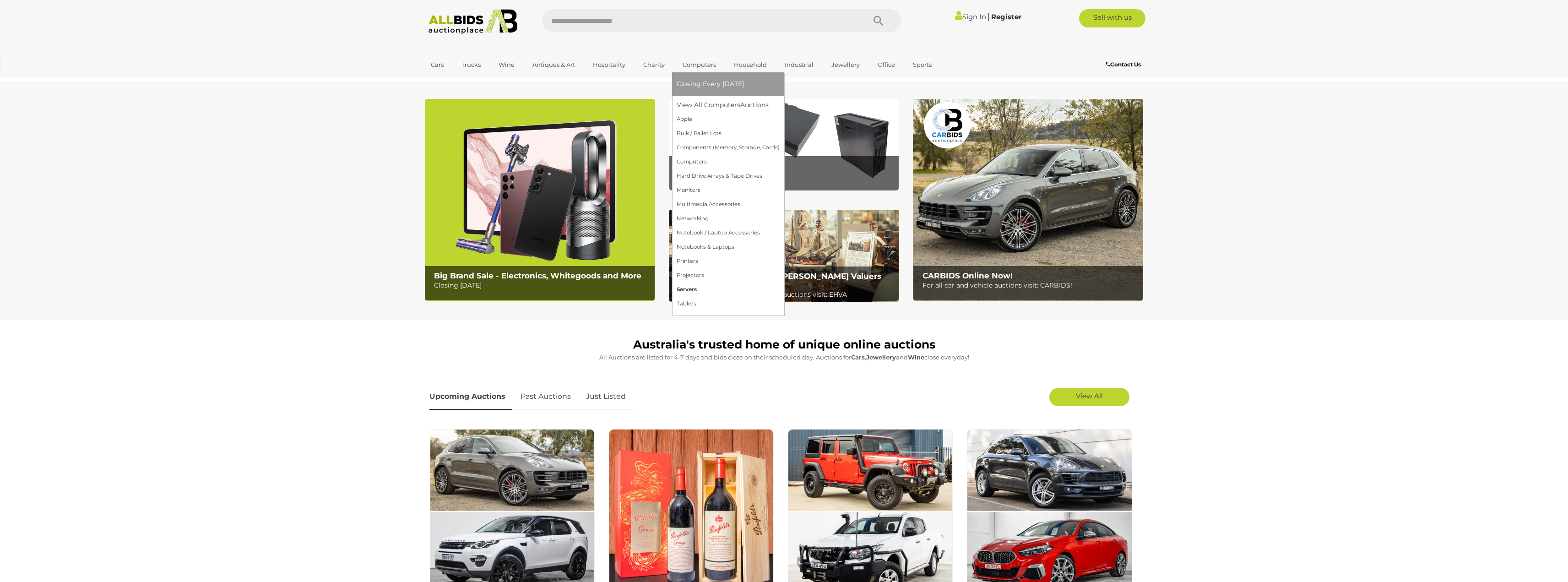
click at [693, 291] on link "Servers" at bounding box center [728, 289] width 103 height 14
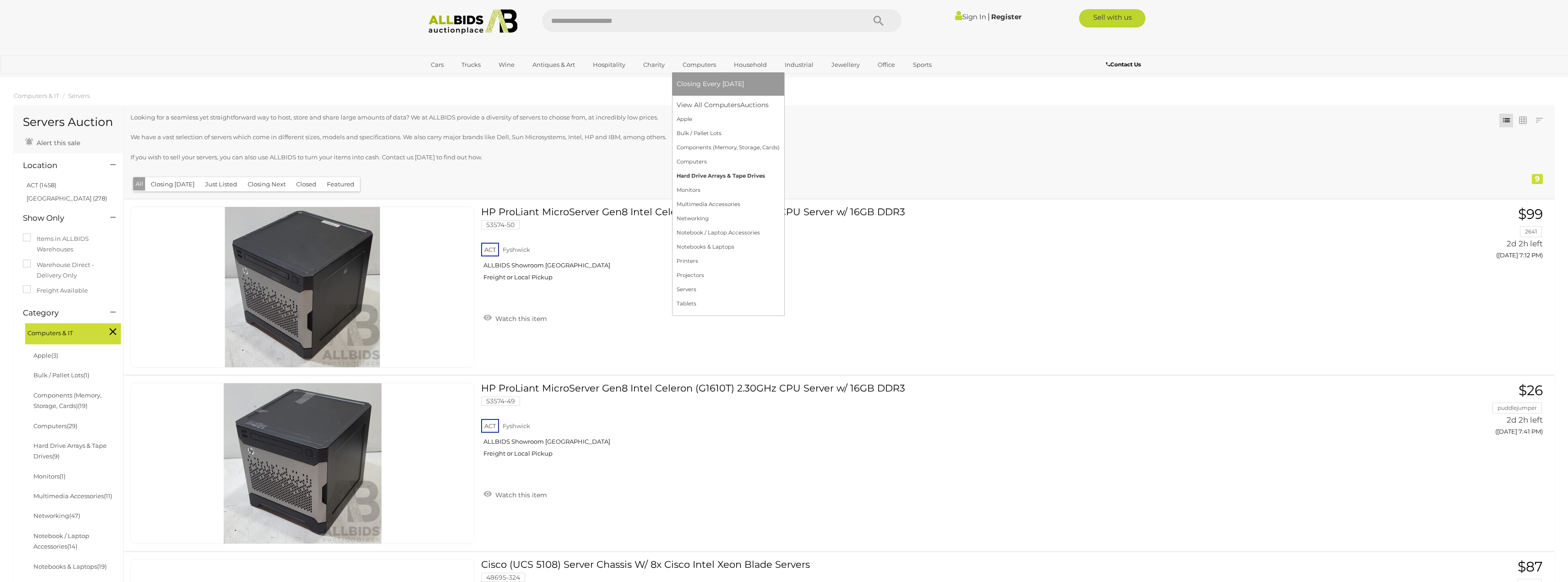
click at [696, 178] on link "Hard Drive Arrays & Tape Drives" at bounding box center [728, 176] width 103 height 14
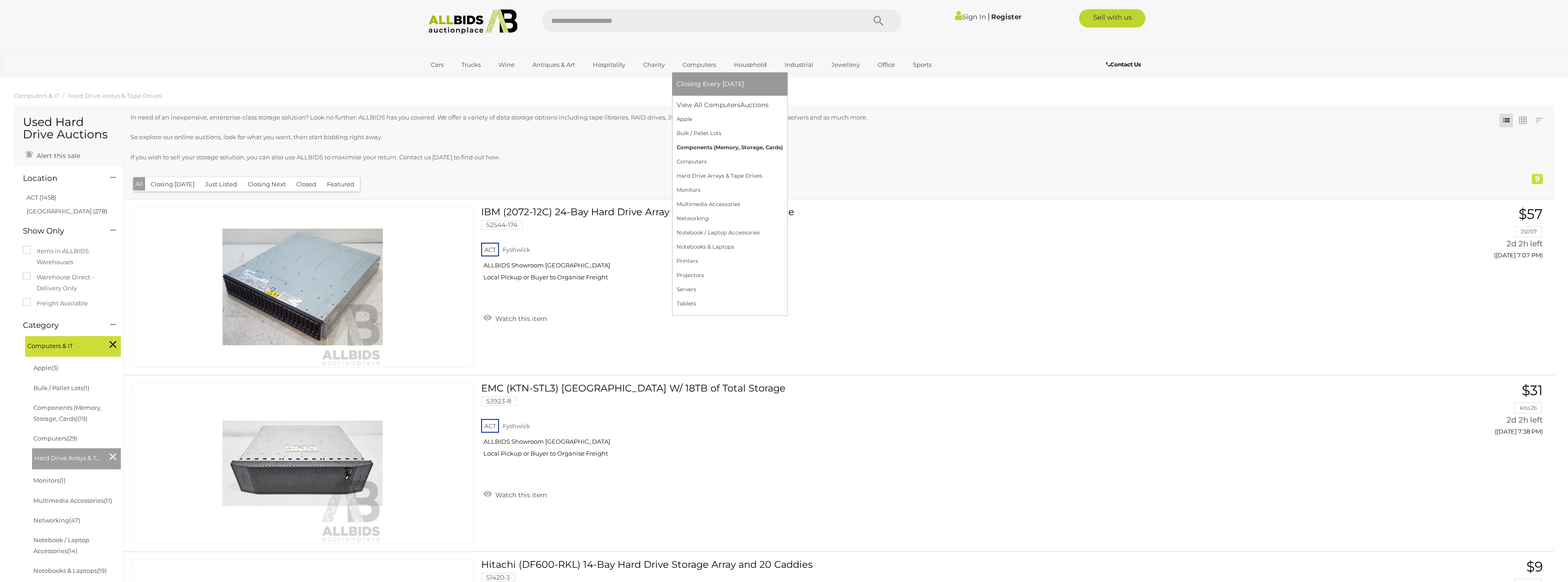
click at [707, 149] on link "Components (Memory, Storage, Cards)" at bounding box center [730, 147] width 106 height 14
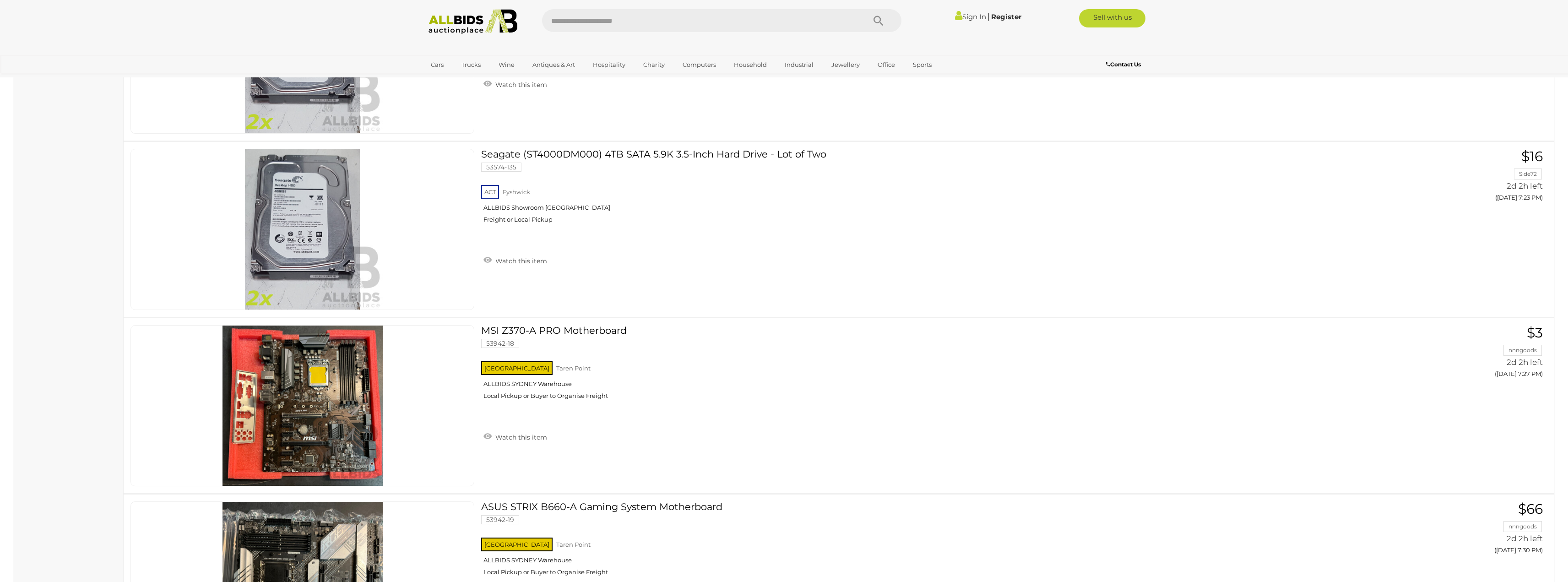
scroll to position [824, 0]
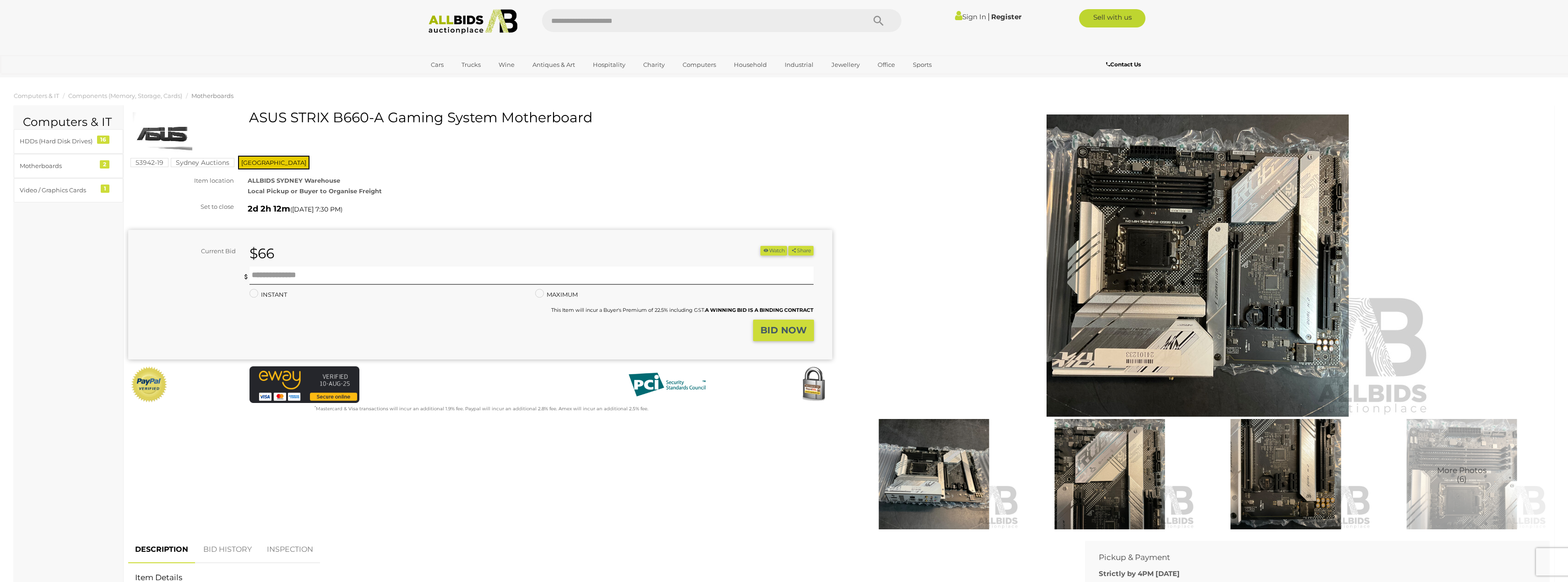
click at [1157, 252] on img at bounding box center [1197, 265] width 469 height 302
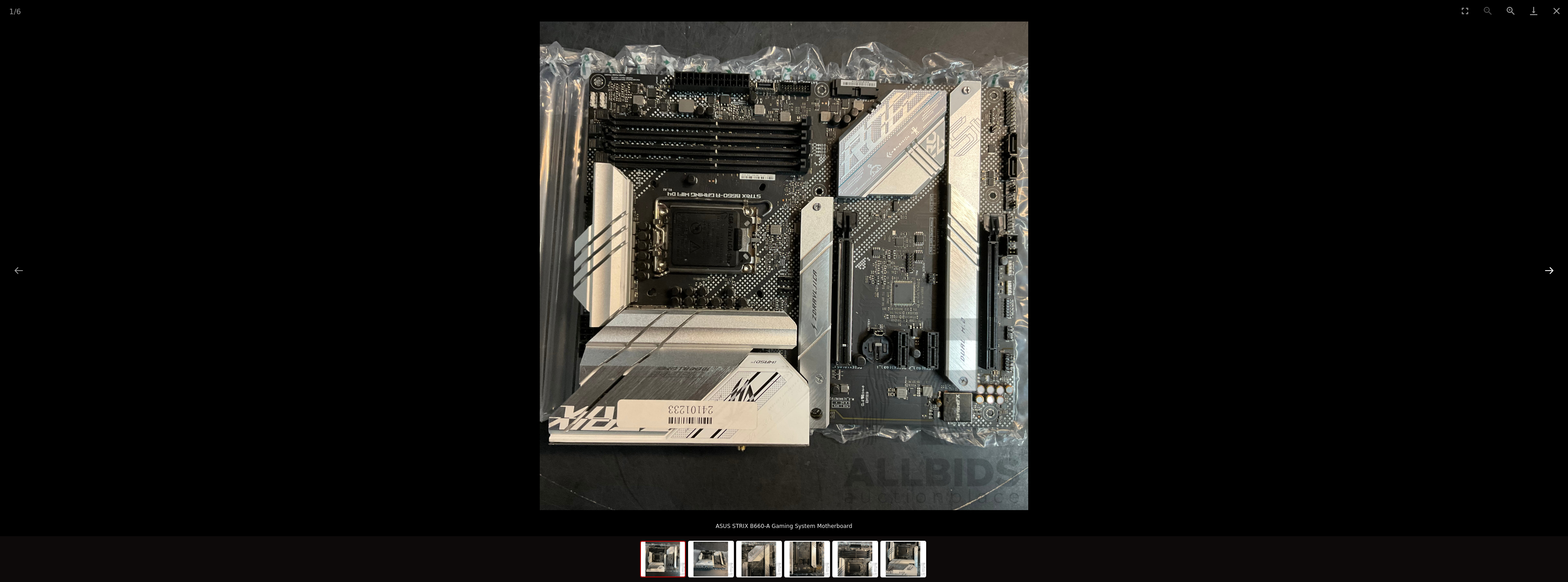
click at [1547, 275] on button "Next slide" at bounding box center [1549, 270] width 19 height 18
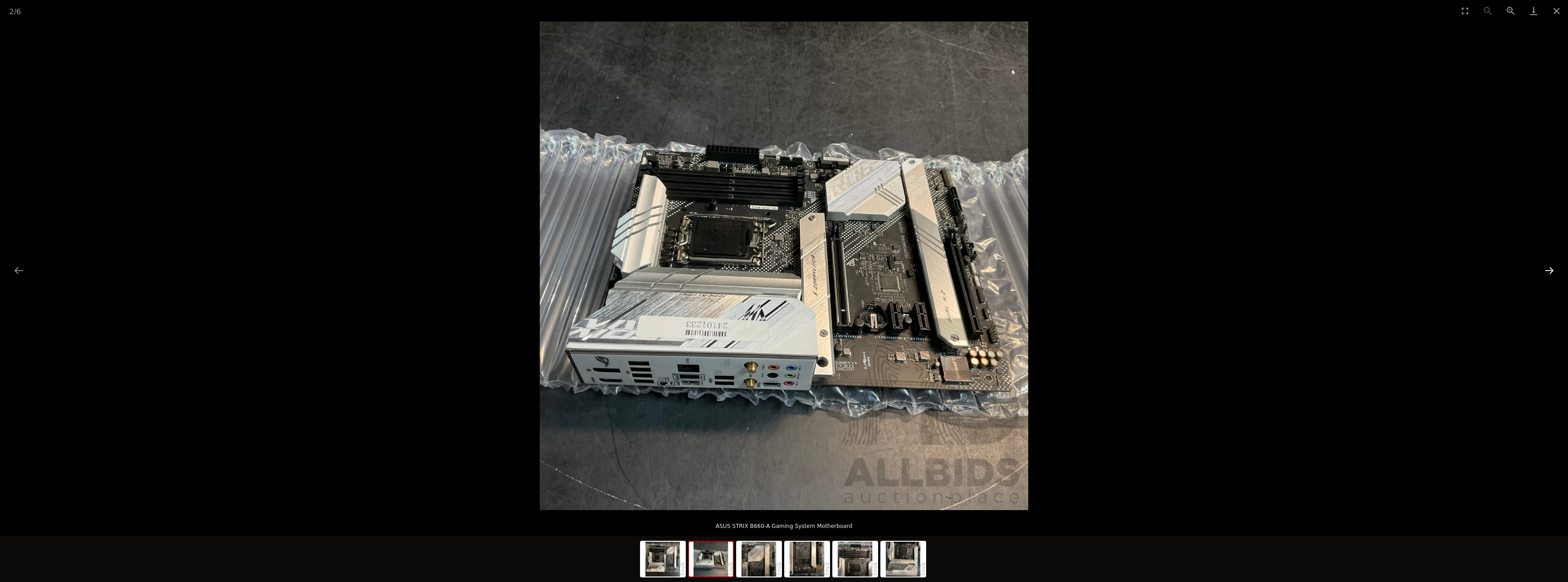
click at [1547, 275] on button "Next slide" at bounding box center [1549, 270] width 19 height 18
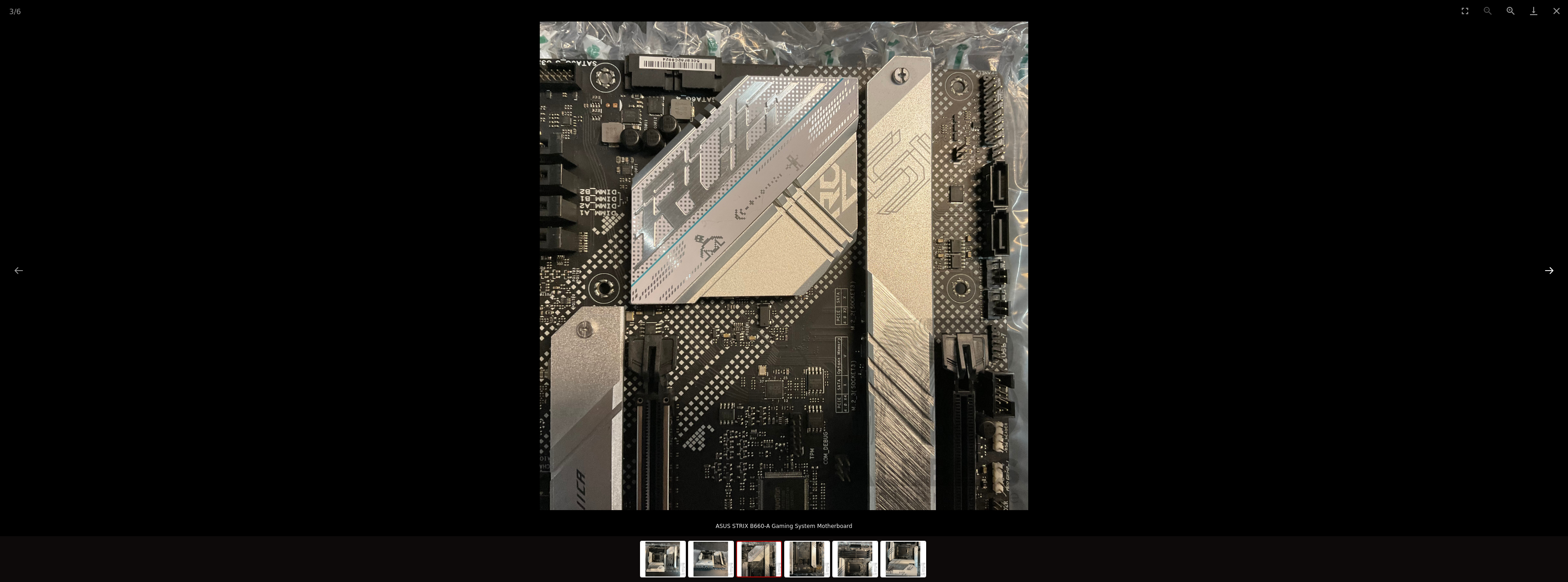
click at [1547, 275] on button "Next slide" at bounding box center [1549, 270] width 19 height 18
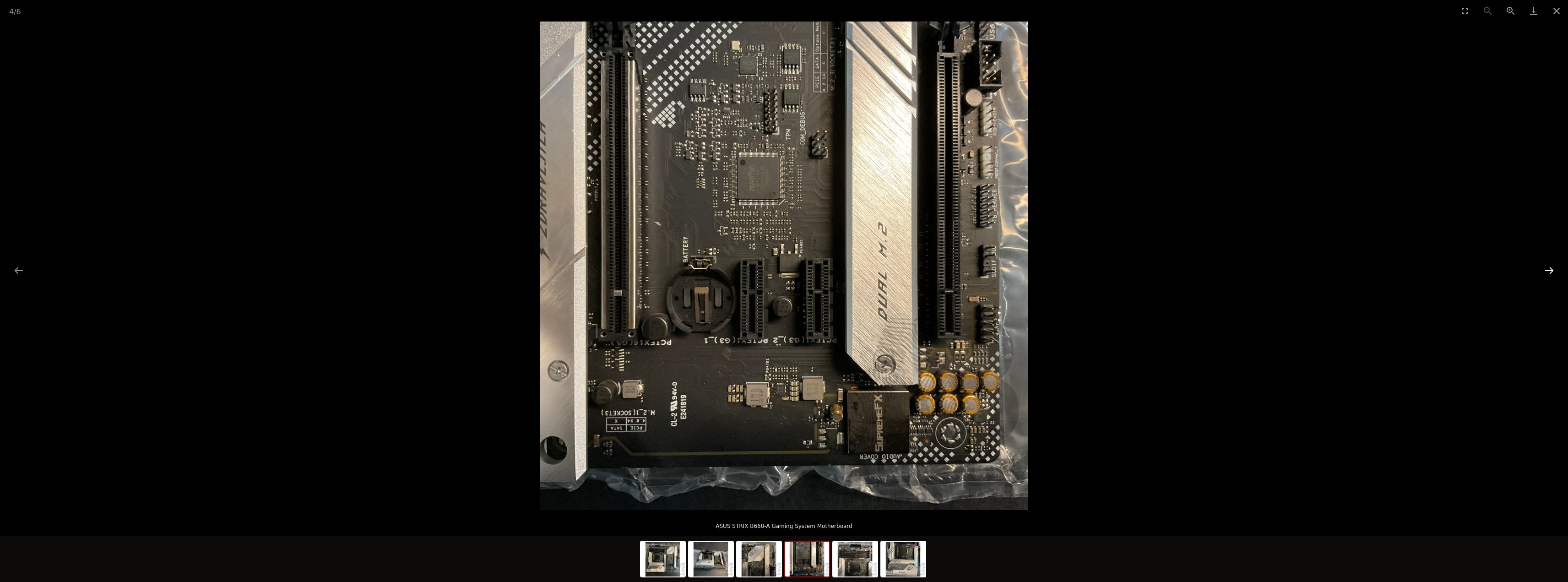
click at [1547, 275] on button "Next slide" at bounding box center [1549, 270] width 19 height 18
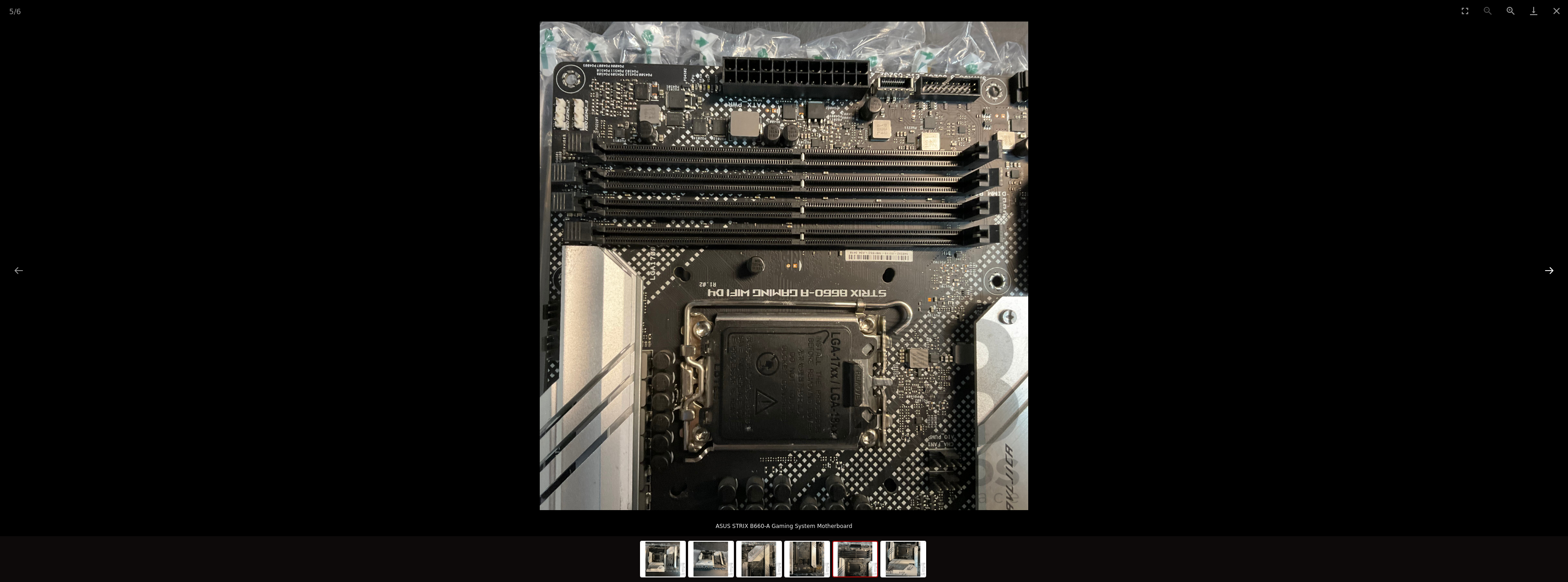
click at [1547, 275] on button "Next slide" at bounding box center [1549, 270] width 19 height 18
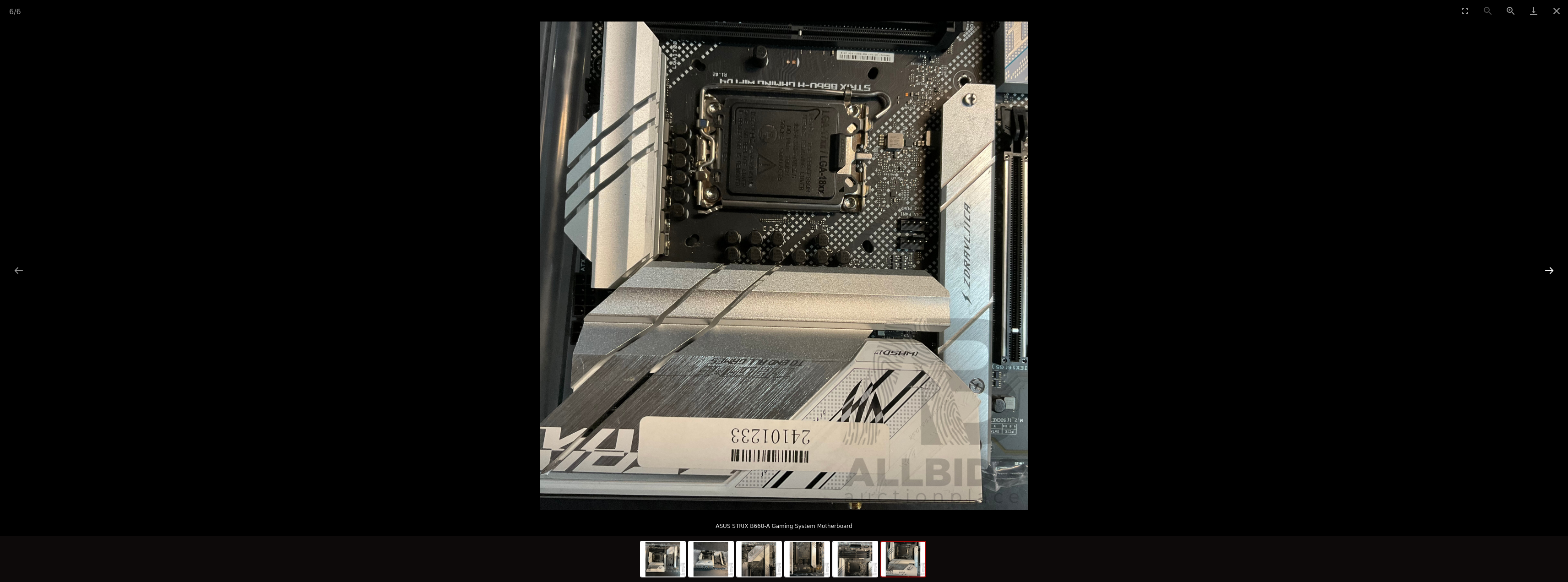
click at [1547, 275] on button "Next slide" at bounding box center [1549, 270] width 19 height 18
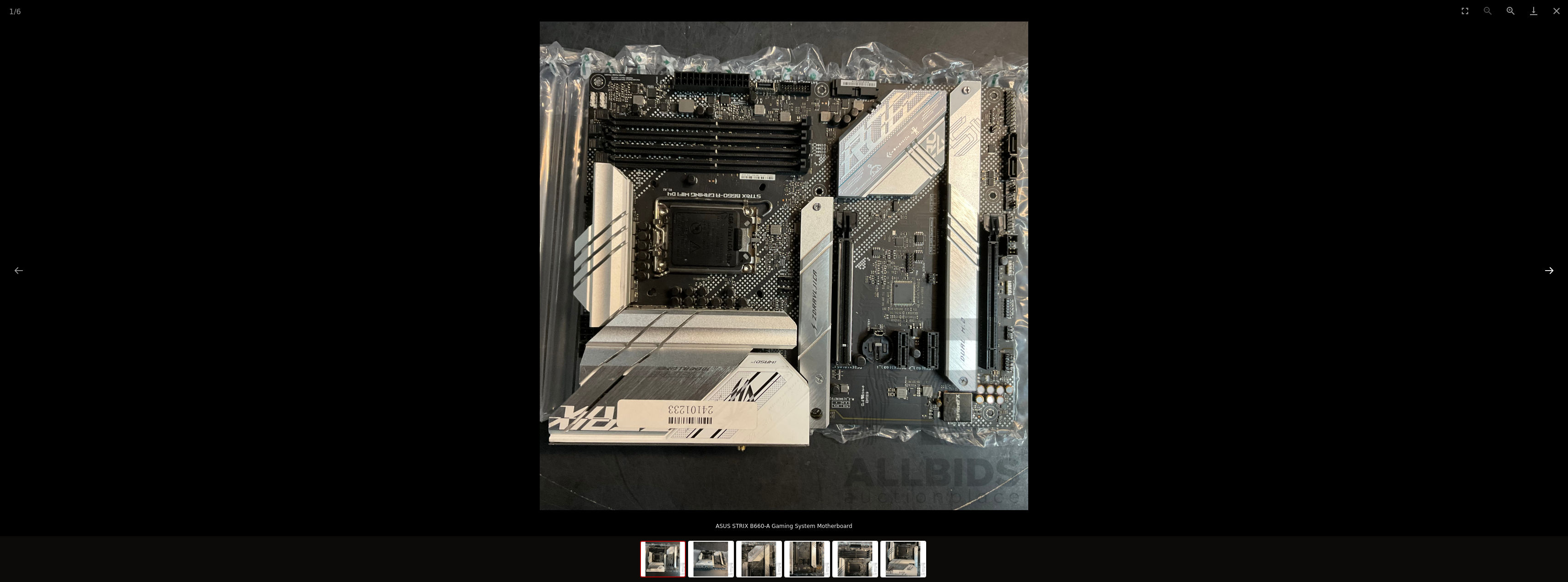
click at [1547, 275] on button "Next slide" at bounding box center [1549, 270] width 19 height 18
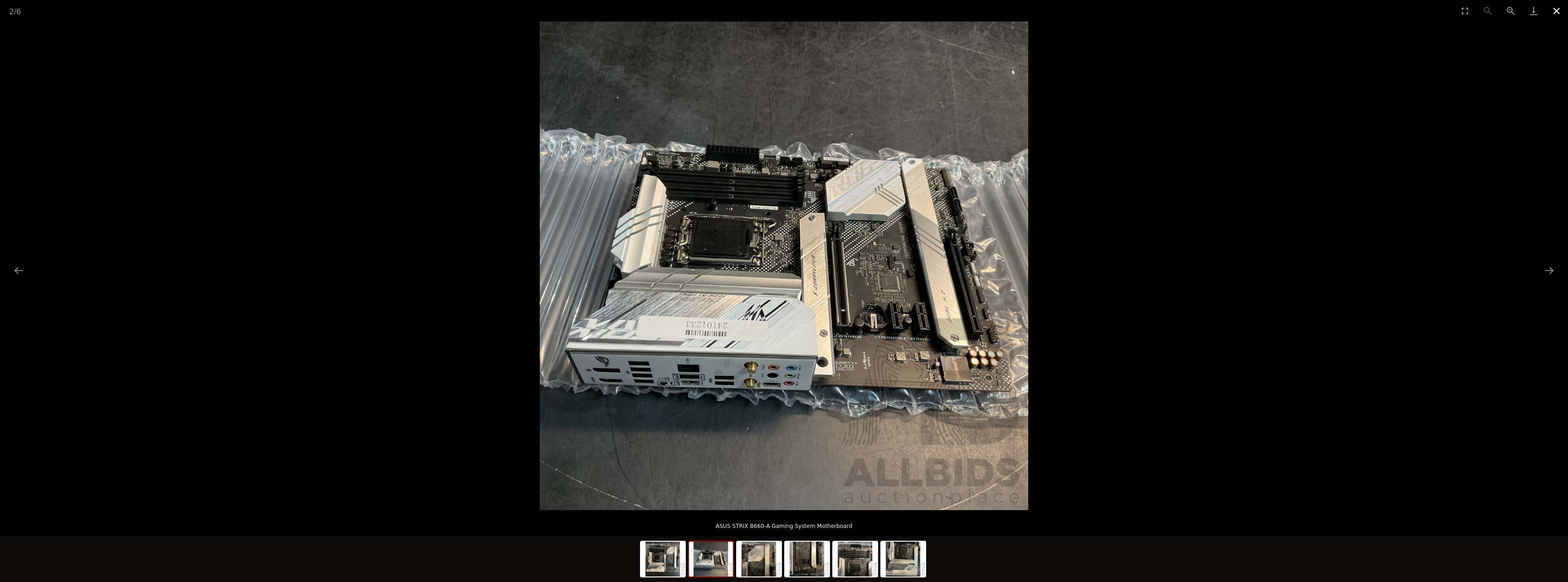
click at [1550, 5] on button "Close gallery" at bounding box center [1556, 10] width 23 height 21
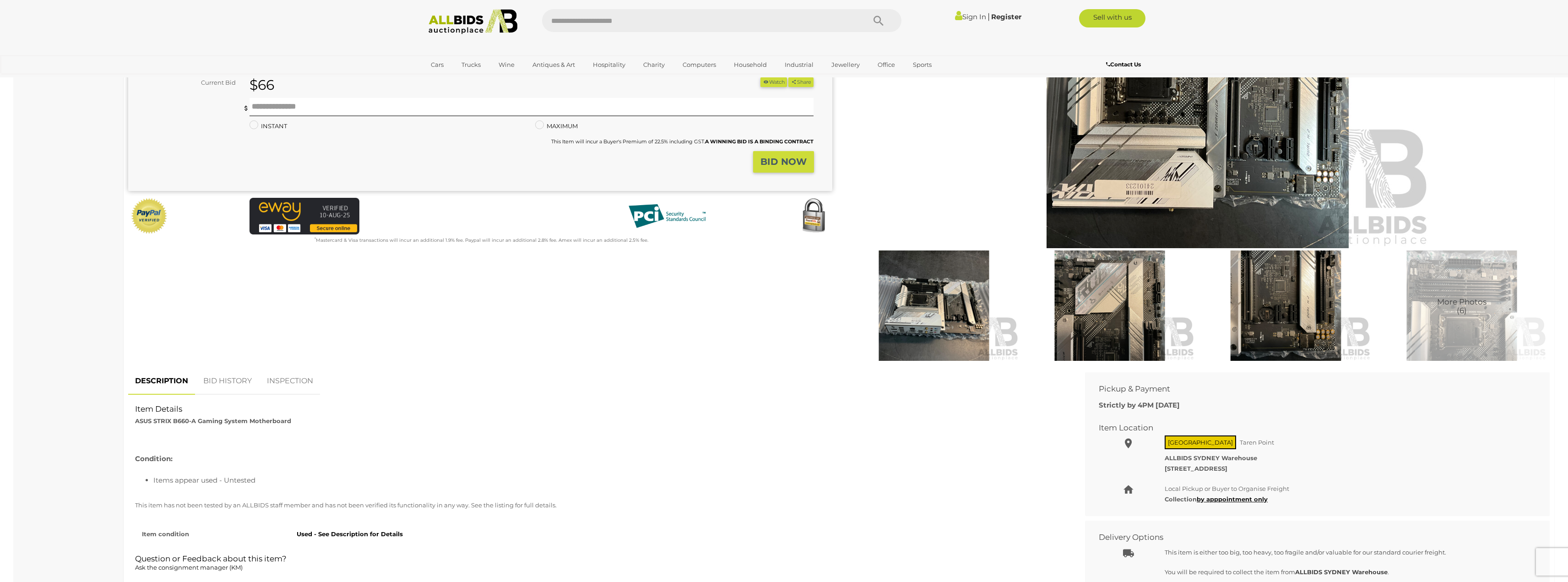
scroll to position [275, 0]
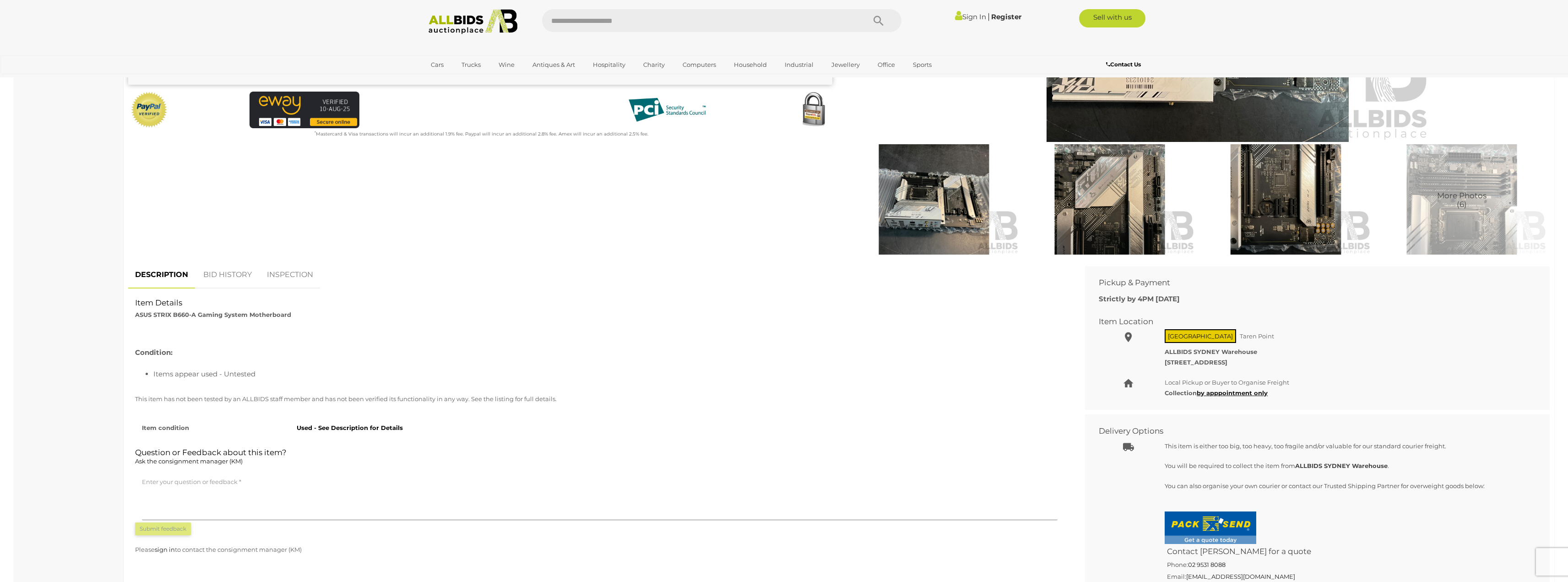
click at [234, 276] on link "BID HISTORY" at bounding box center [228, 275] width 62 height 27
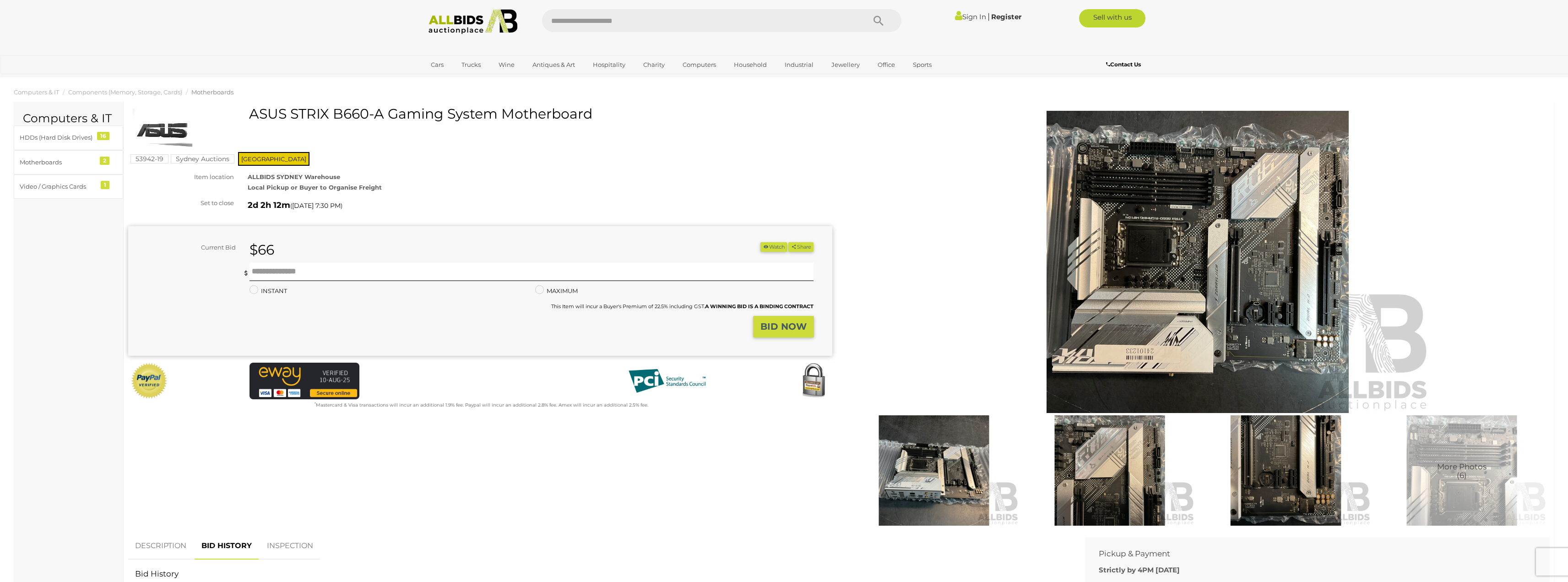
scroll to position [0, 0]
